Goal: Task Accomplishment & Management: Complete application form

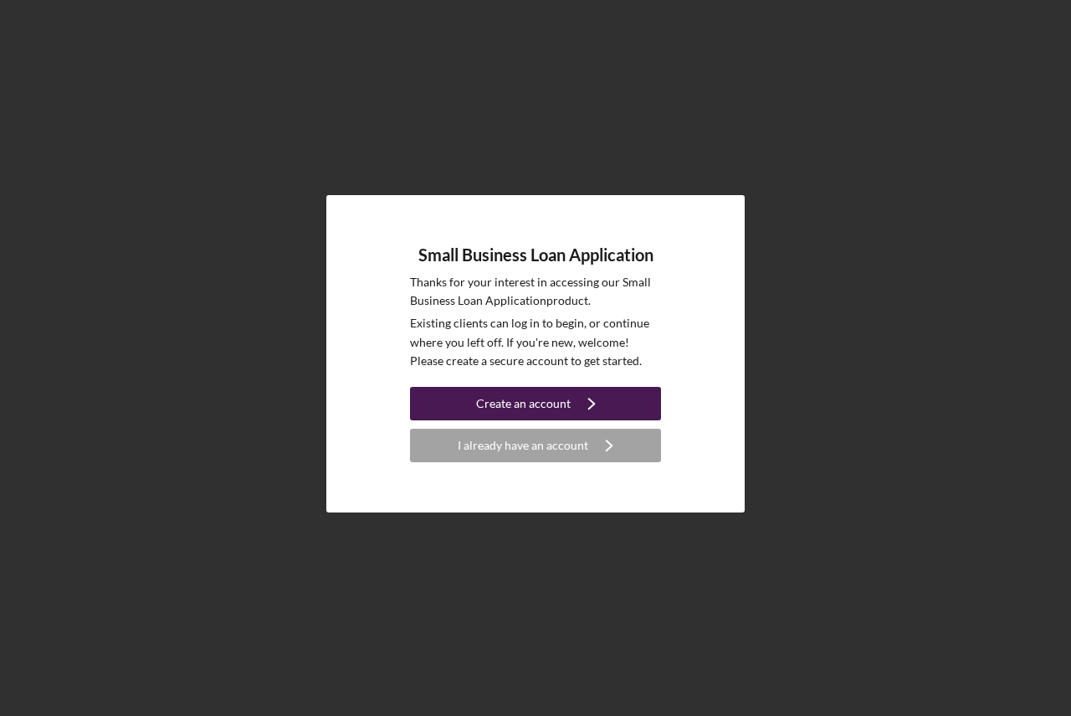
click at [535, 403] on div "Create an account" at bounding box center [523, 403] width 95 height 33
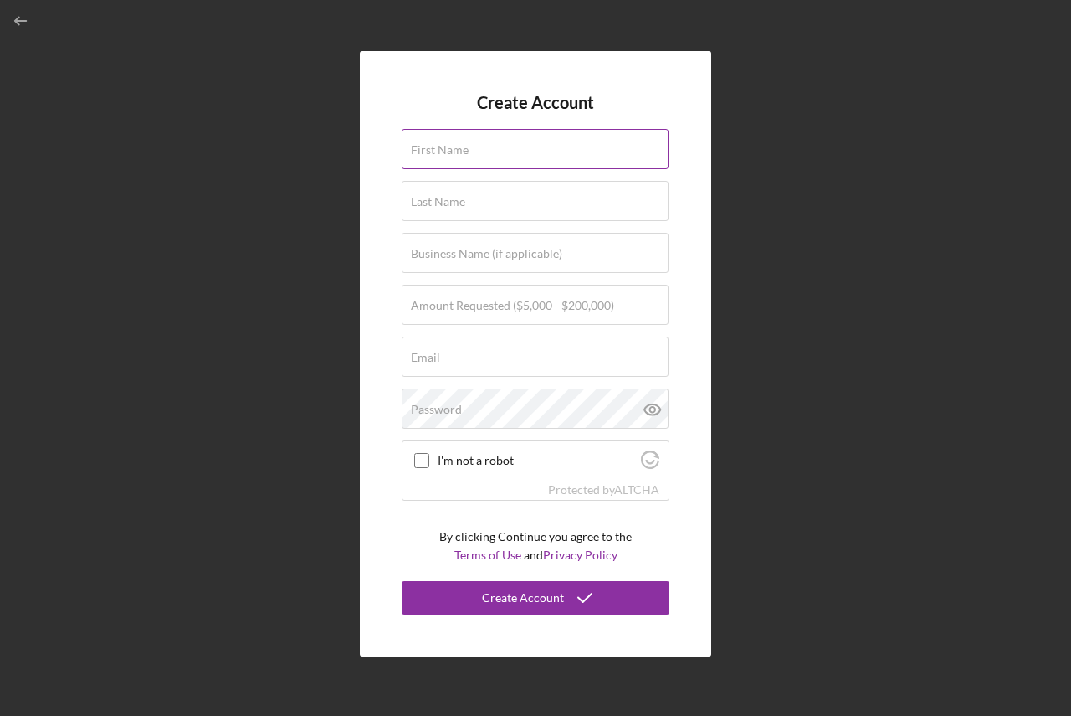
click at [429, 143] on label "First Name" at bounding box center [440, 149] width 58 height 13
click at [429, 143] on input "First Name" at bounding box center [535, 149] width 267 height 40
click at [446, 196] on div "Last Name" at bounding box center [536, 202] width 268 height 42
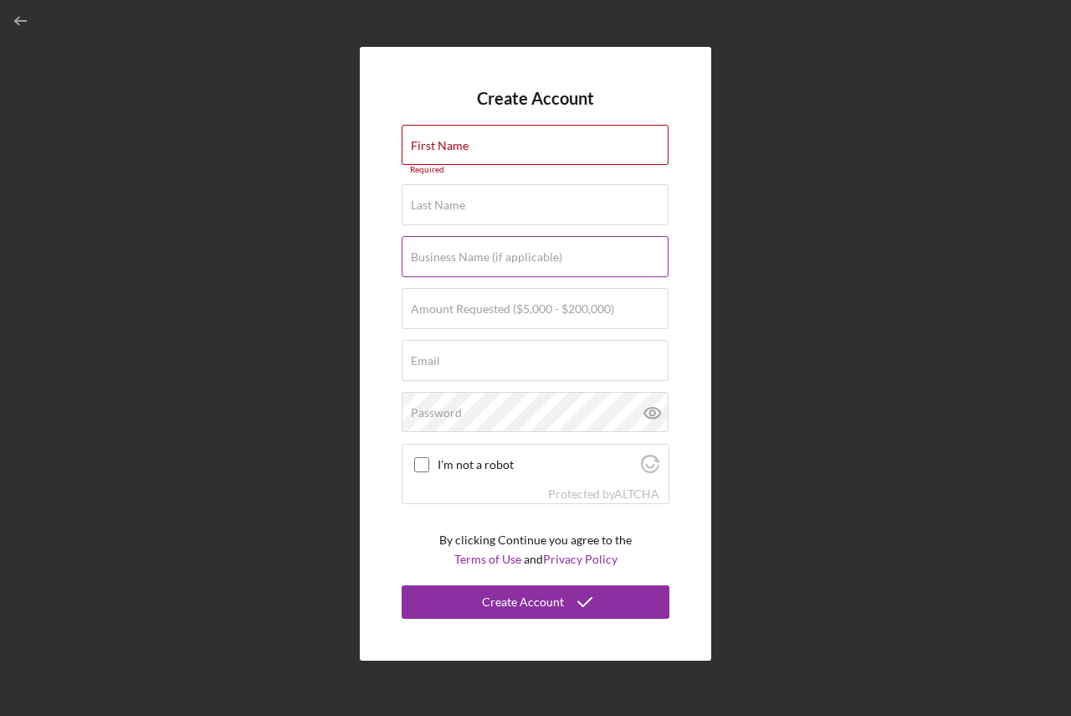
click at [455, 255] on label "Business Name (if applicable)" at bounding box center [486, 256] width 151 height 13
click at [455, 255] on input "Business Name (if applicable)" at bounding box center [535, 256] width 267 height 40
drag, startPoint x: 552, startPoint y: 251, endPoint x: 475, endPoint y: 254, distance: 77.1
click at [475, 254] on label "Business Name (if applicable)" at bounding box center [540, 246] width 258 height 18
click at [475, 254] on input "Business Name (if applicable)" at bounding box center [535, 256] width 267 height 40
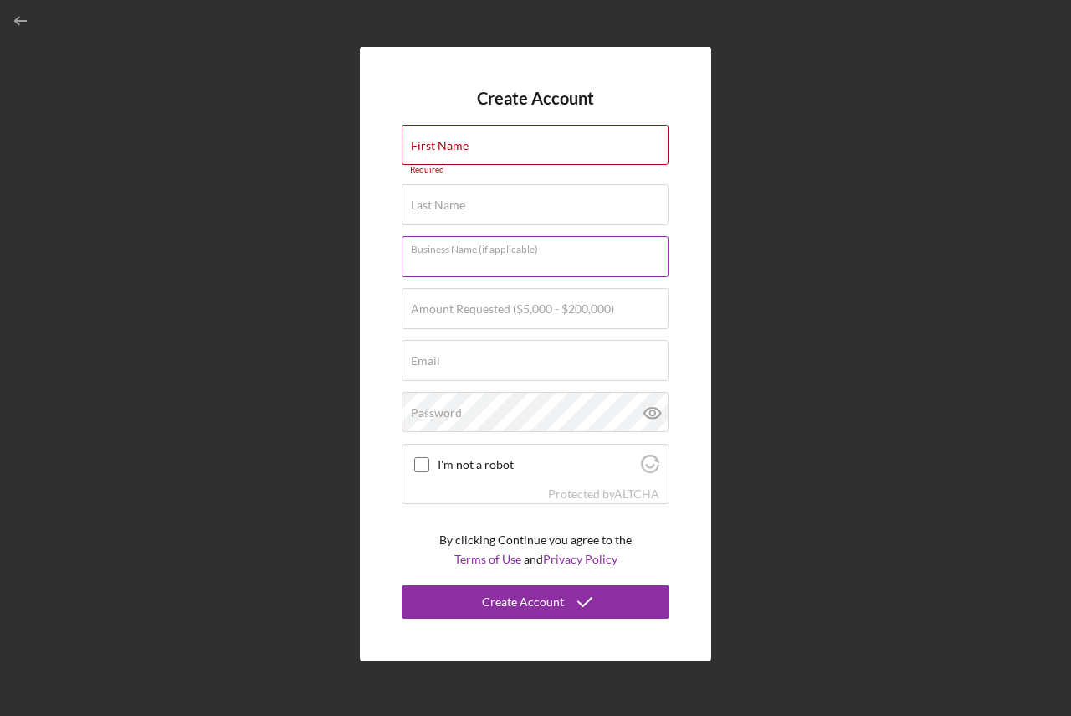
click at [422, 256] on input "Business Name (if applicable)" at bounding box center [535, 256] width 267 height 40
click at [436, 316] on label "Amount Requested ($5,000 - $200,000)" at bounding box center [512, 308] width 203 height 13
click at [436, 316] on input "Amount Requested ($5,000 - $200,000)" at bounding box center [535, 308] width 267 height 40
